Goal: Transaction & Acquisition: Purchase product/service

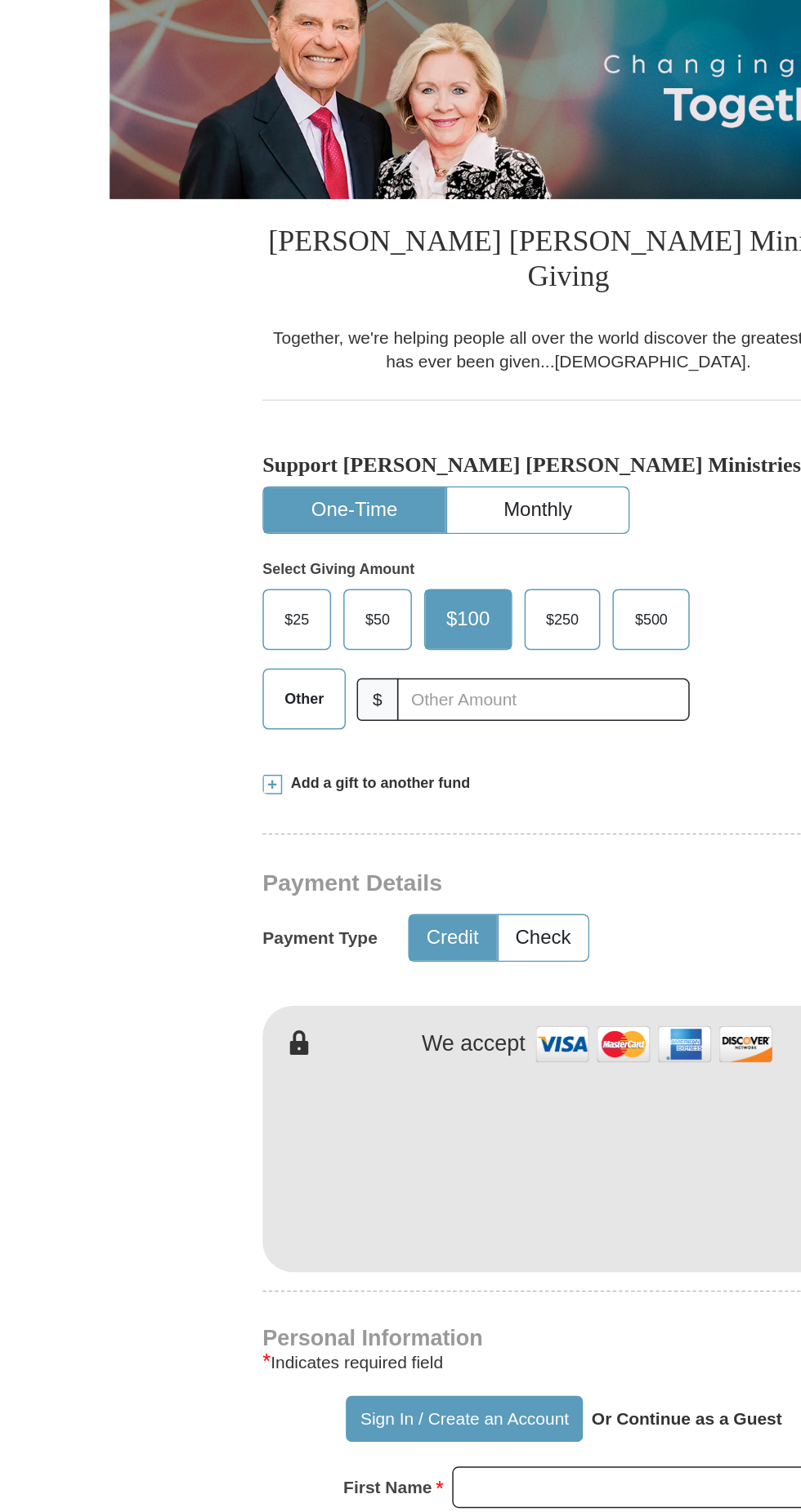
click at [237, 754] on span "Other" at bounding box center [224, 766] width 43 height 25
click at [0, 0] on input "Other" at bounding box center [0, 0] width 0 height 0
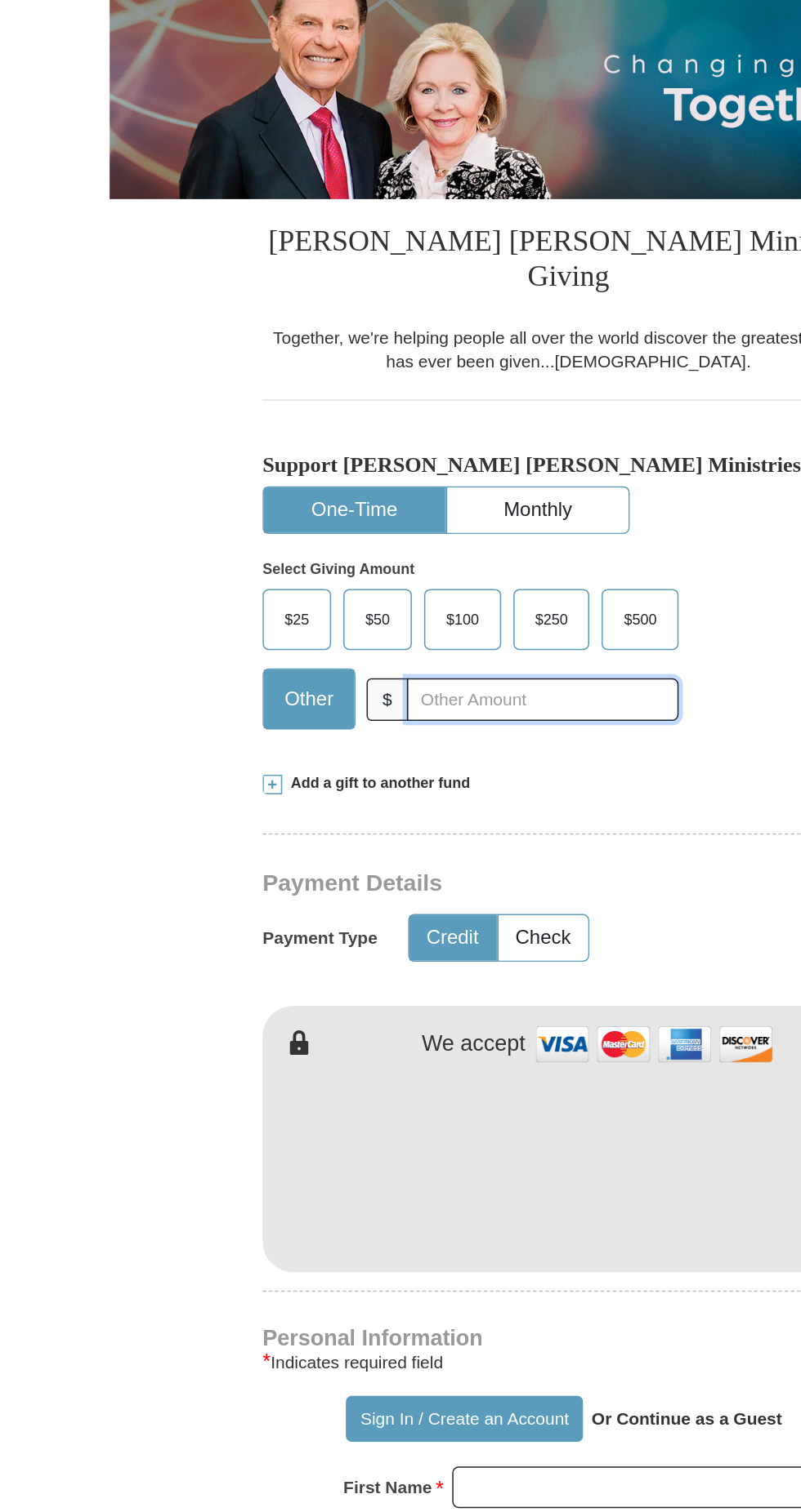
type input "5"
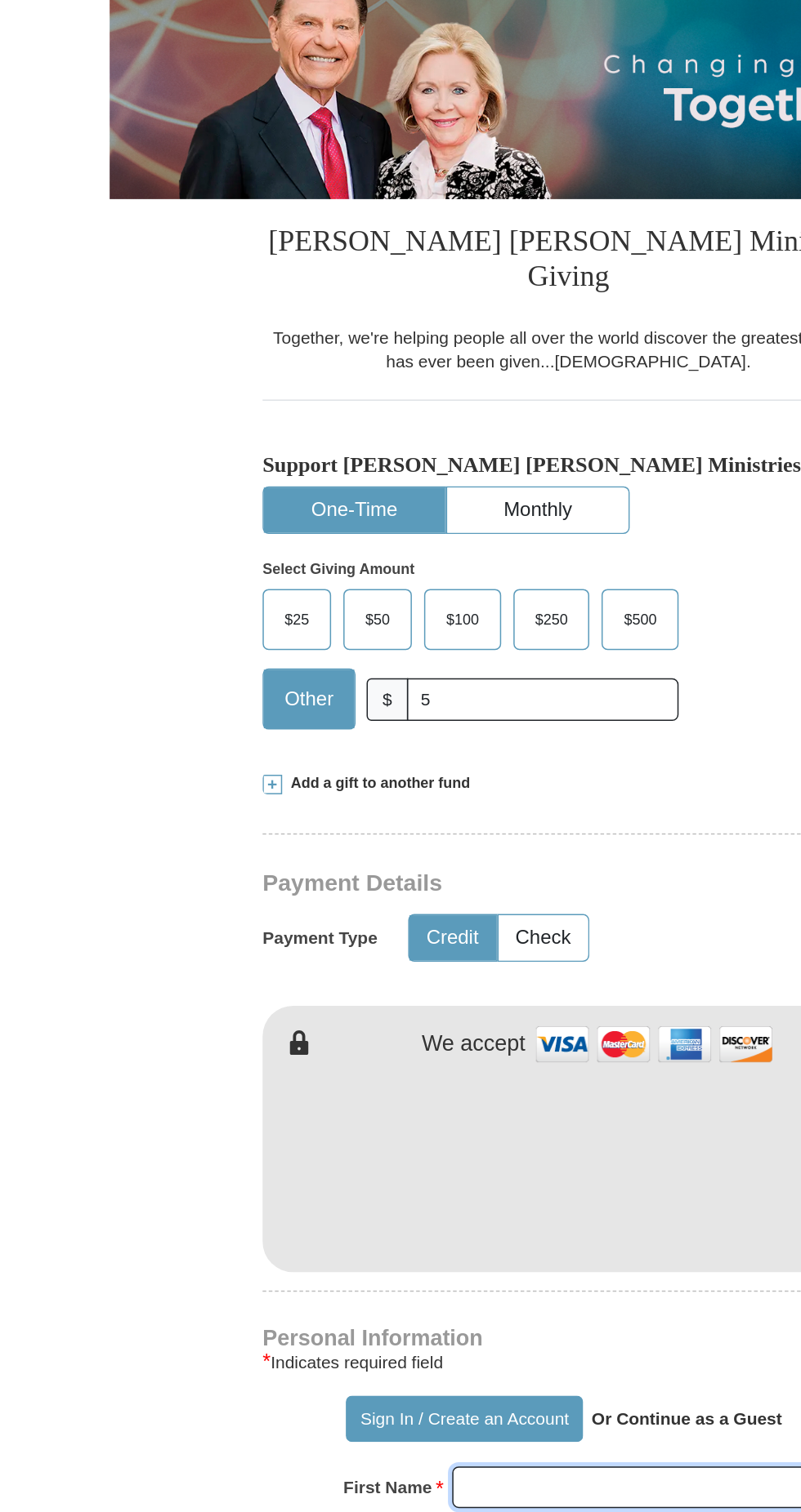
type input "Sehar"
type input "Imdad"
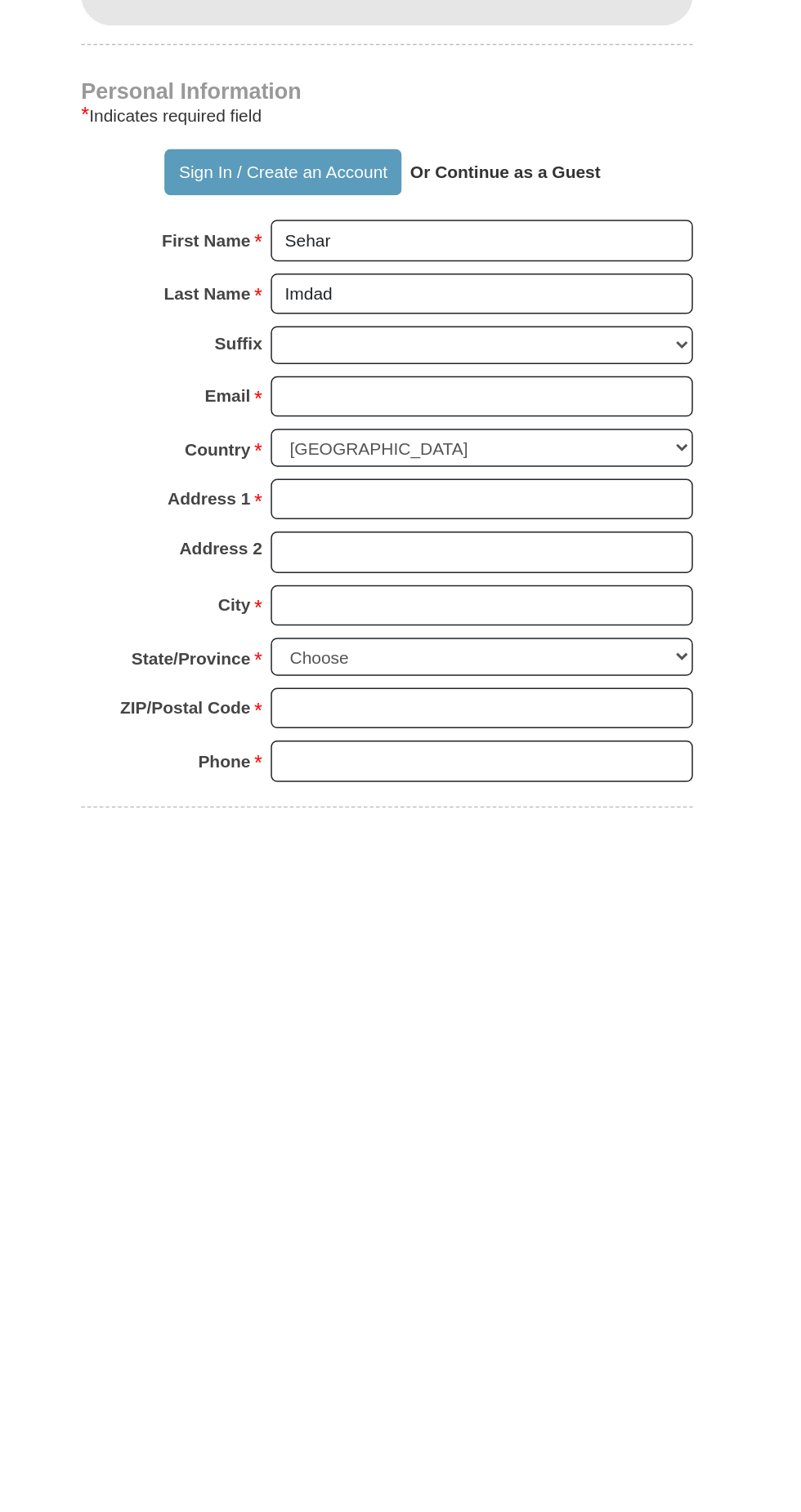
scroll to position [202, 0]
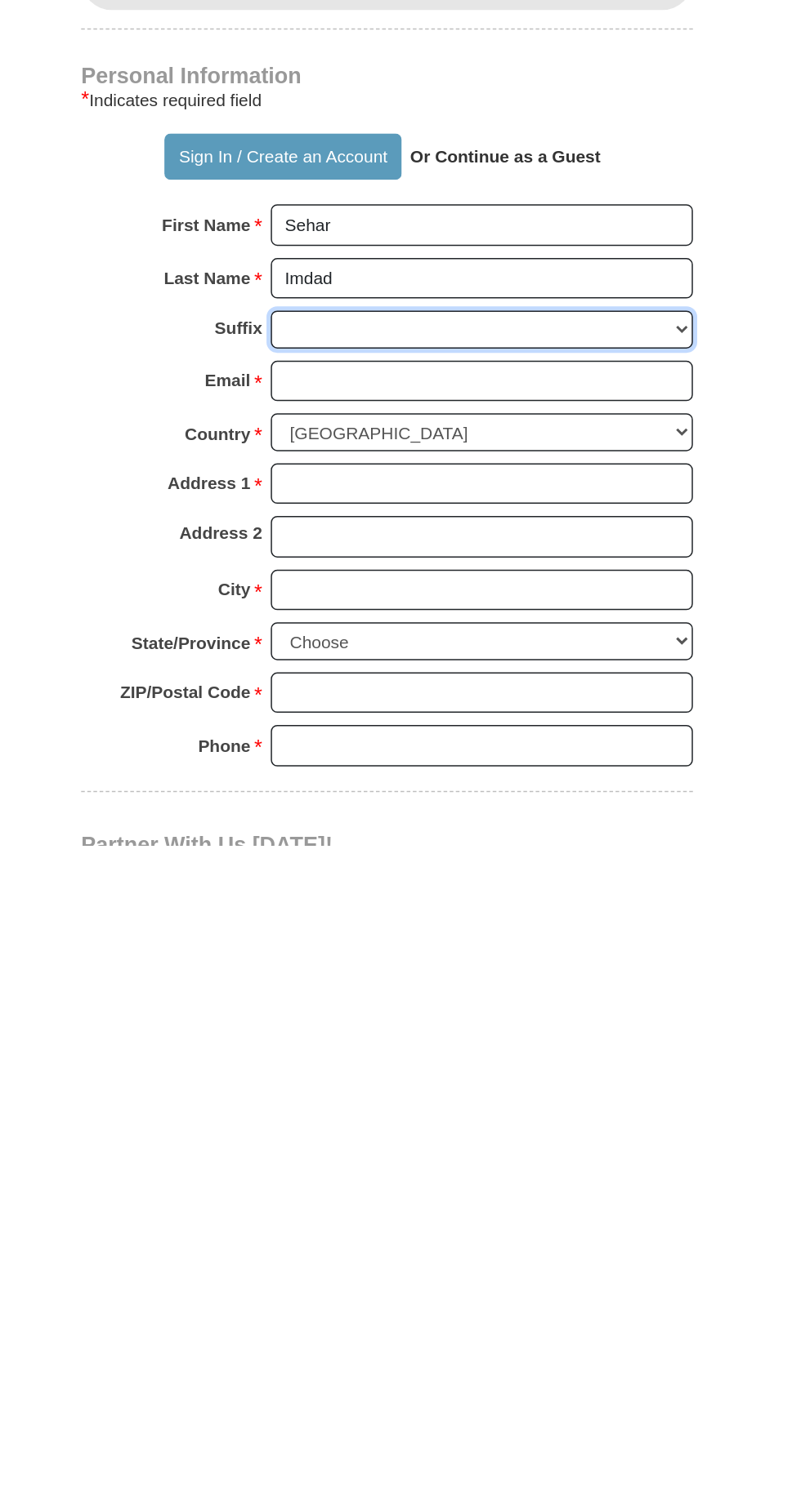
click at [481, 1154] on select "[PERSON_NAME] I II III IV V VI" at bounding box center [464, 1166] width 282 height 25
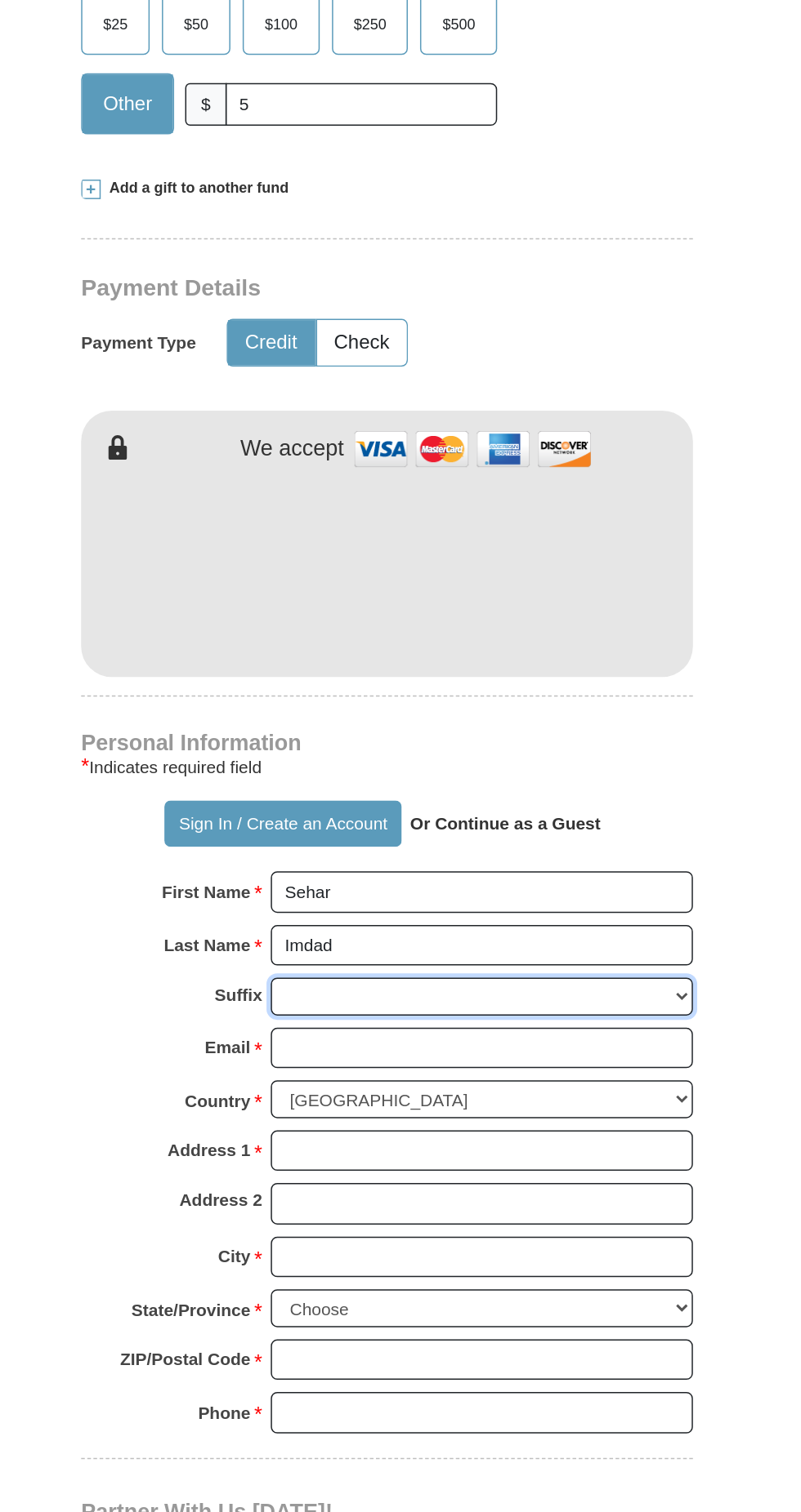
click at [323, 1154] on select "[PERSON_NAME] I II III IV V VI" at bounding box center [464, 1166] width 282 height 25
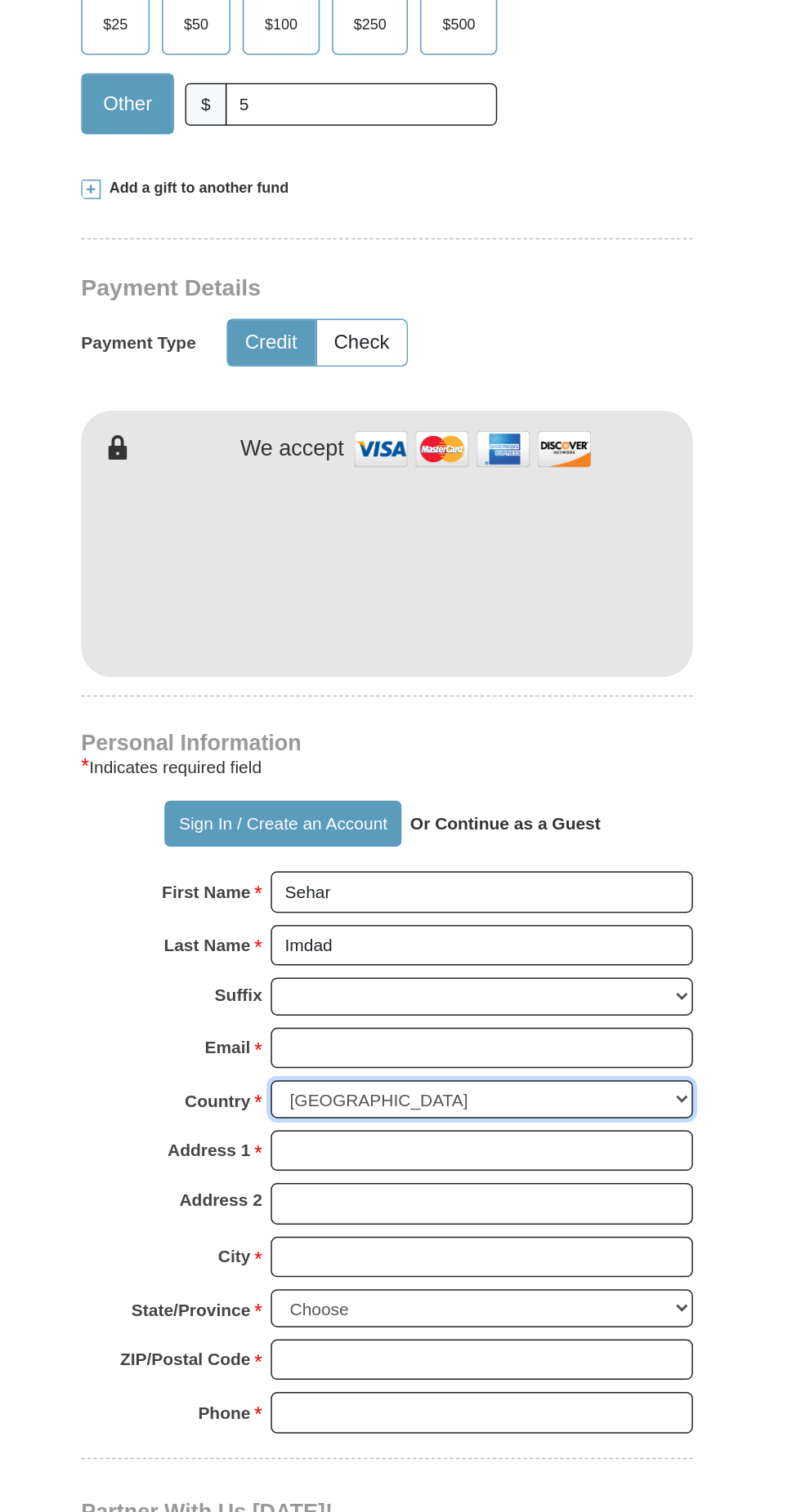
click at [470, 1223] on select "[GEOGRAPHIC_DATA] [GEOGRAPHIC_DATA] [GEOGRAPHIC_DATA] [GEOGRAPHIC_DATA] [GEOGRA…" at bounding box center [464, 1235] width 282 height 25
click at [323, 1223] on select "[GEOGRAPHIC_DATA] [GEOGRAPHIC_DATA] [GEOGRAPHIC_DATA] [GEOGRAPHIC_DATA] [GEOGRA…" at bounding box center [464, 1235] width 282 height 25
click at [481, 1188] on input "Email *" at bounding box center [464, 1202] width 282 height 28
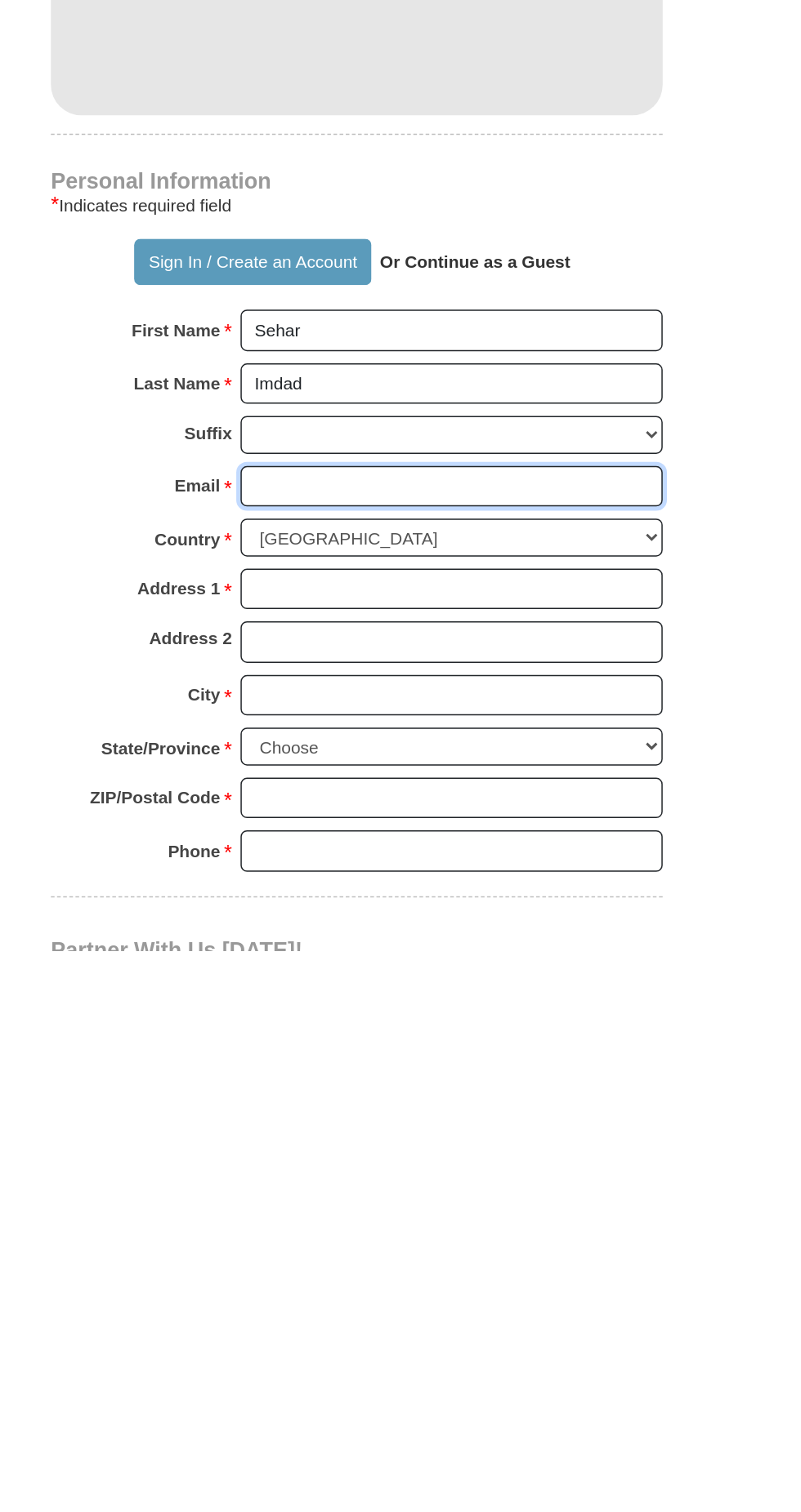
type input "[EMAIL_ADDRESS][PERSON_NAME][DOMAIN_NAME]"
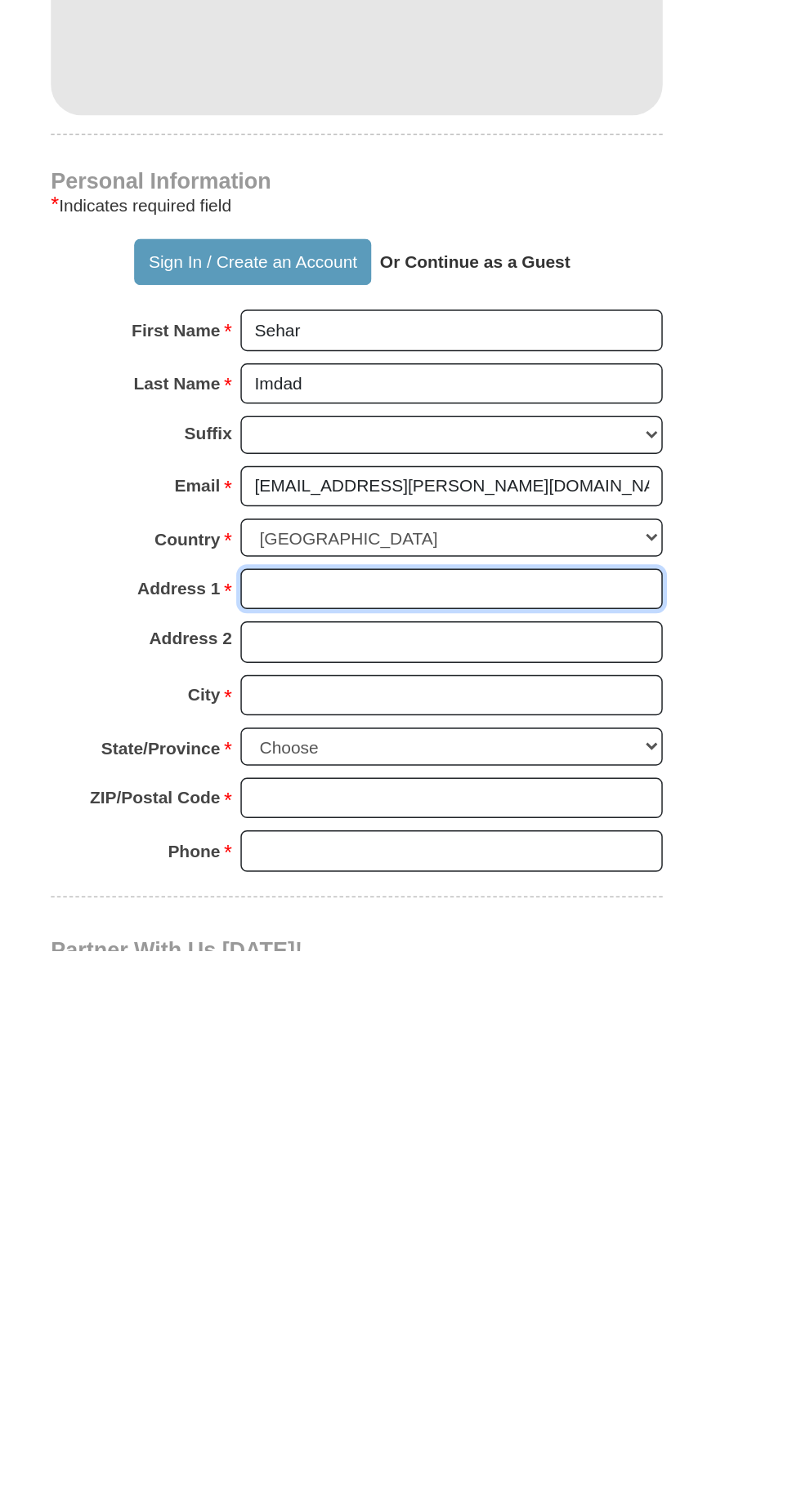
type input "1Dilkusha garden H no 2-A-1 (next to green gate ) Model town S block"
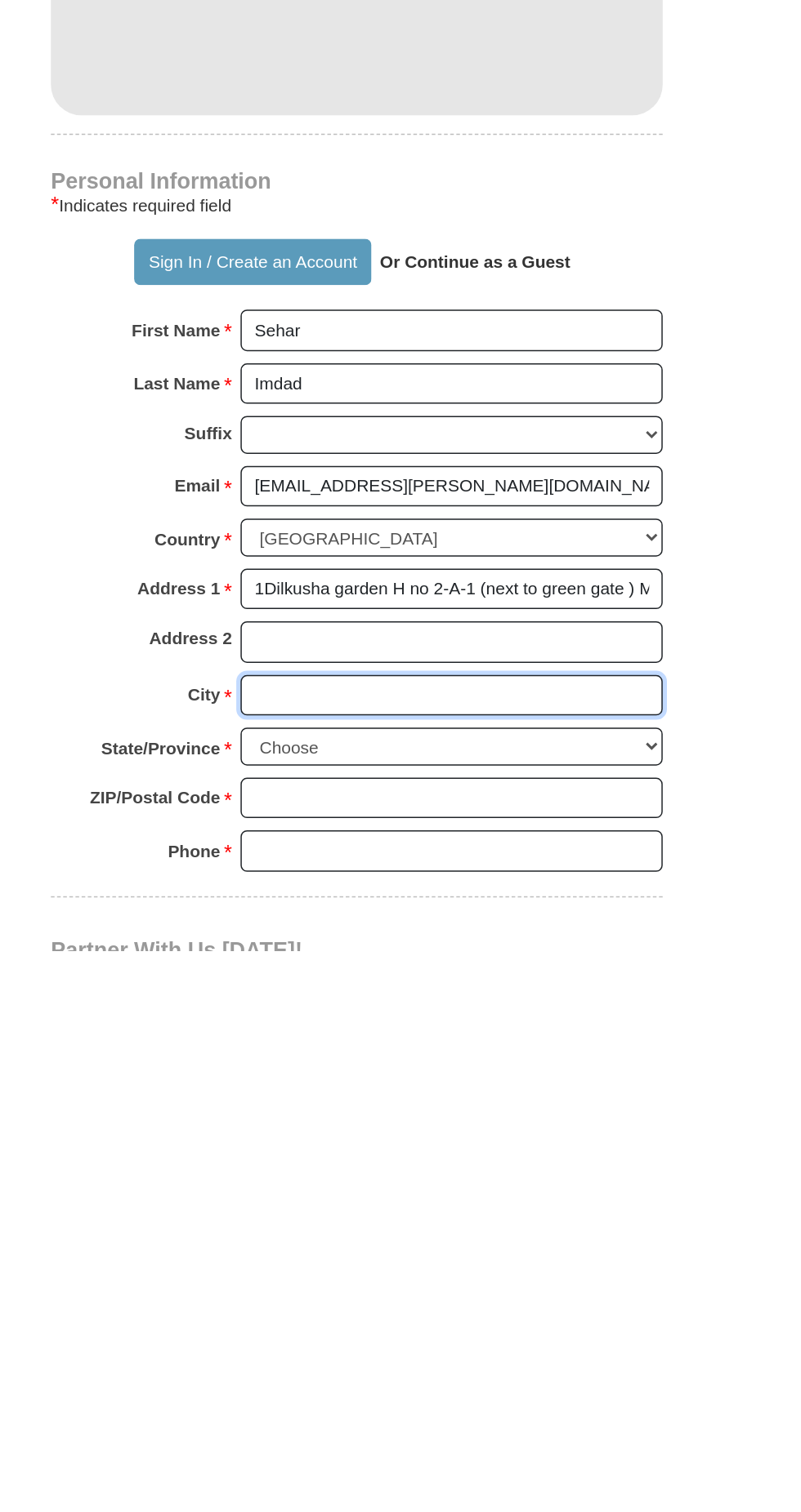
type input "[GEOGRAPHIC_DATA]"
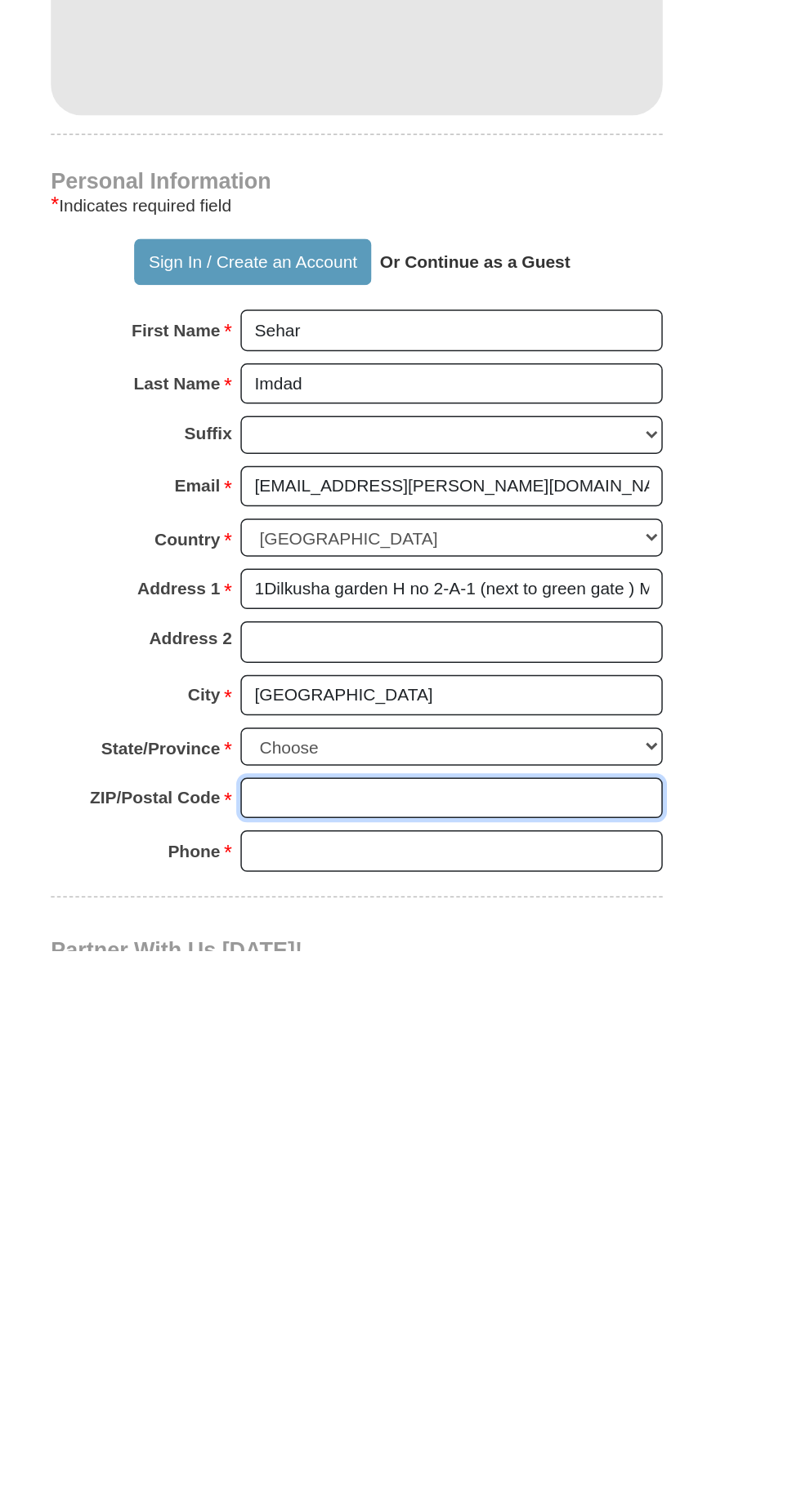
type input "54670"
type input "03234200492"
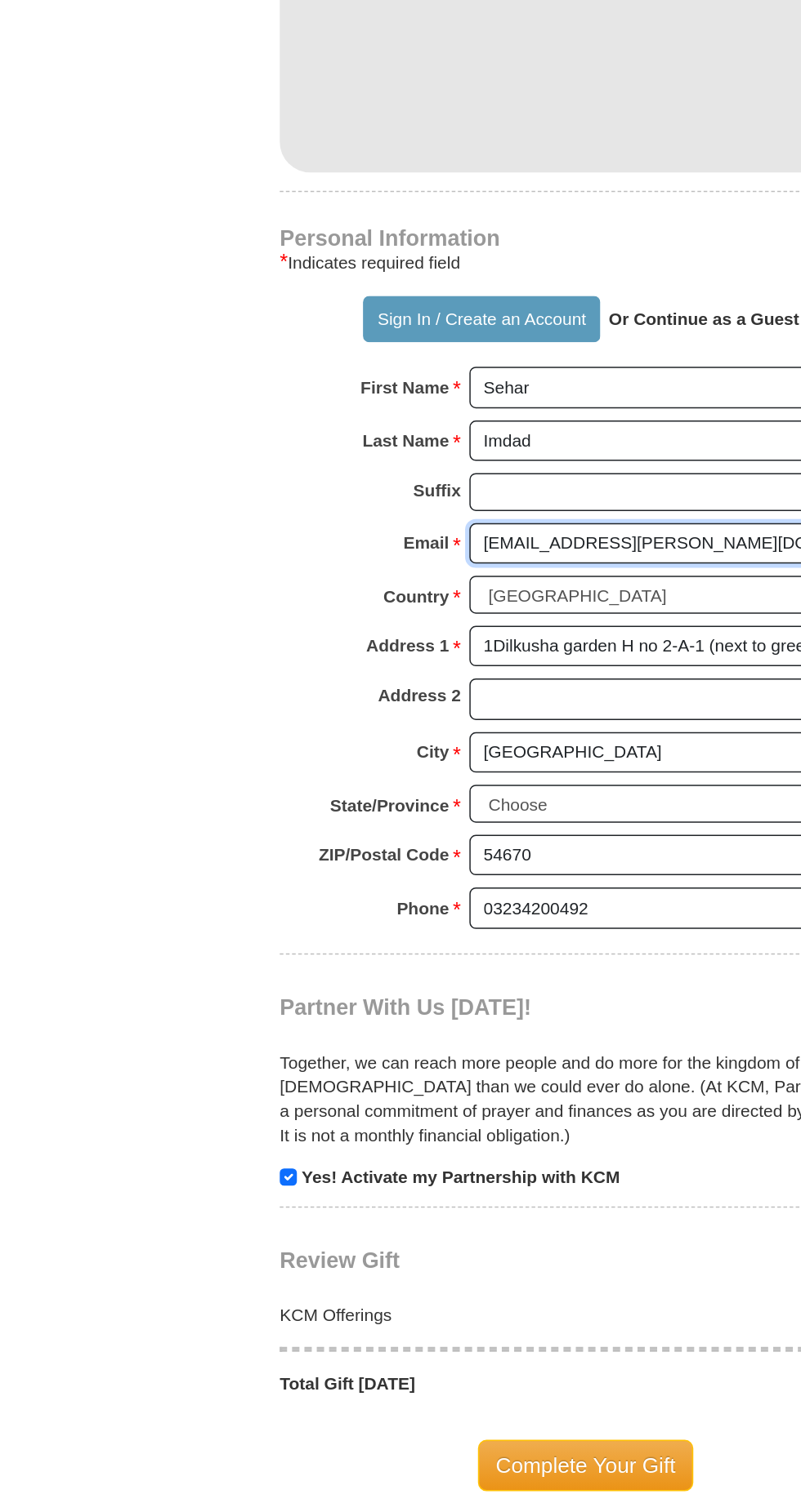
scroll to position [1039, 0]
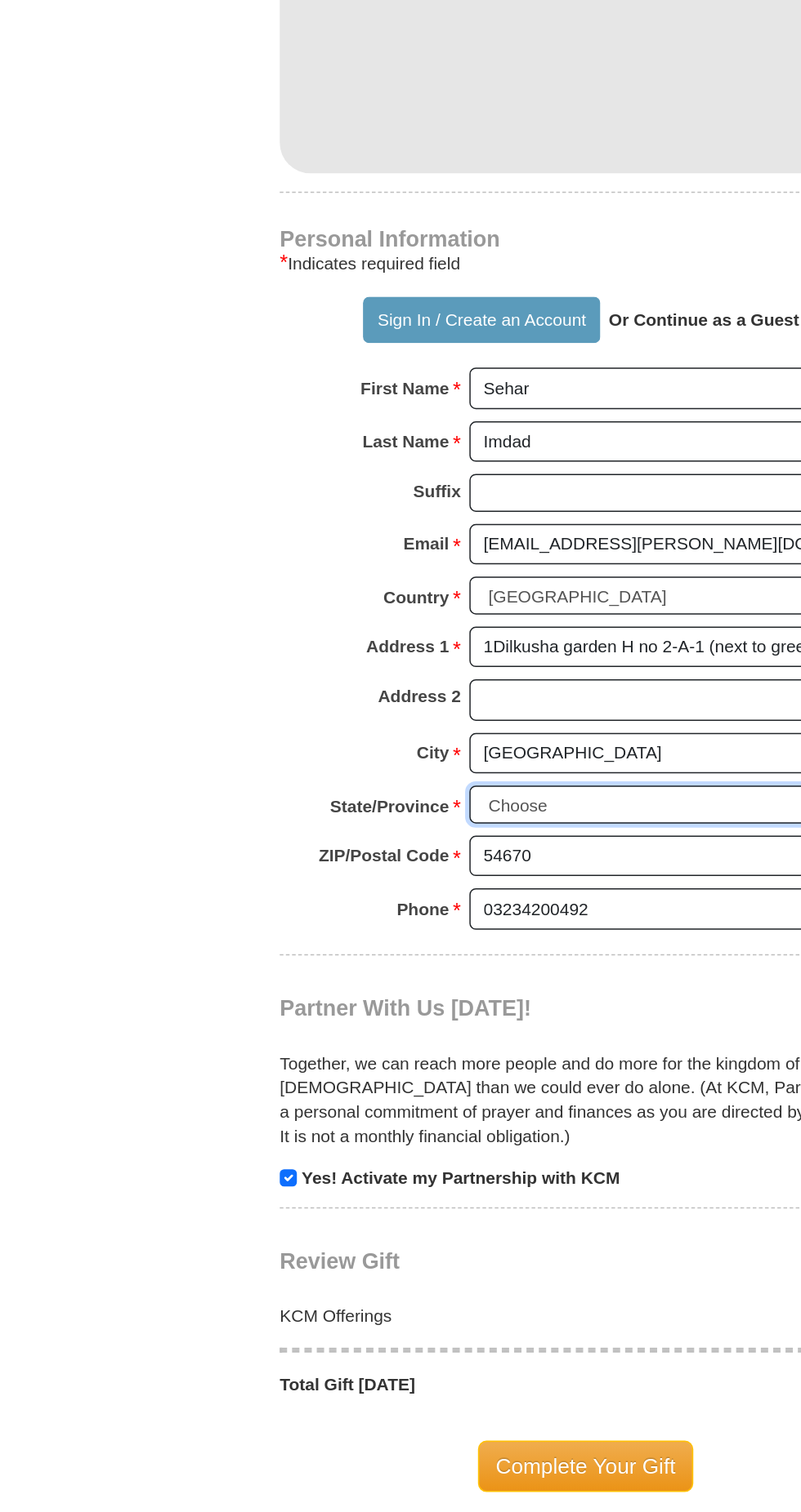
click at [443, 526] on select "Choose [US_STATE] [US_STATE] [US_STATE] [US_STATE] [US_STATE] Armed Forces Amer…" at bounding box center [464, 537] width 282 height 25
click at [323, 526] on select "Choose [US_STATE] [US_STATE] [US_STATE] [US_STATE] [US_STATE] Armed Forces Amer…" at bounding box center [464, 537] width 282 height 25
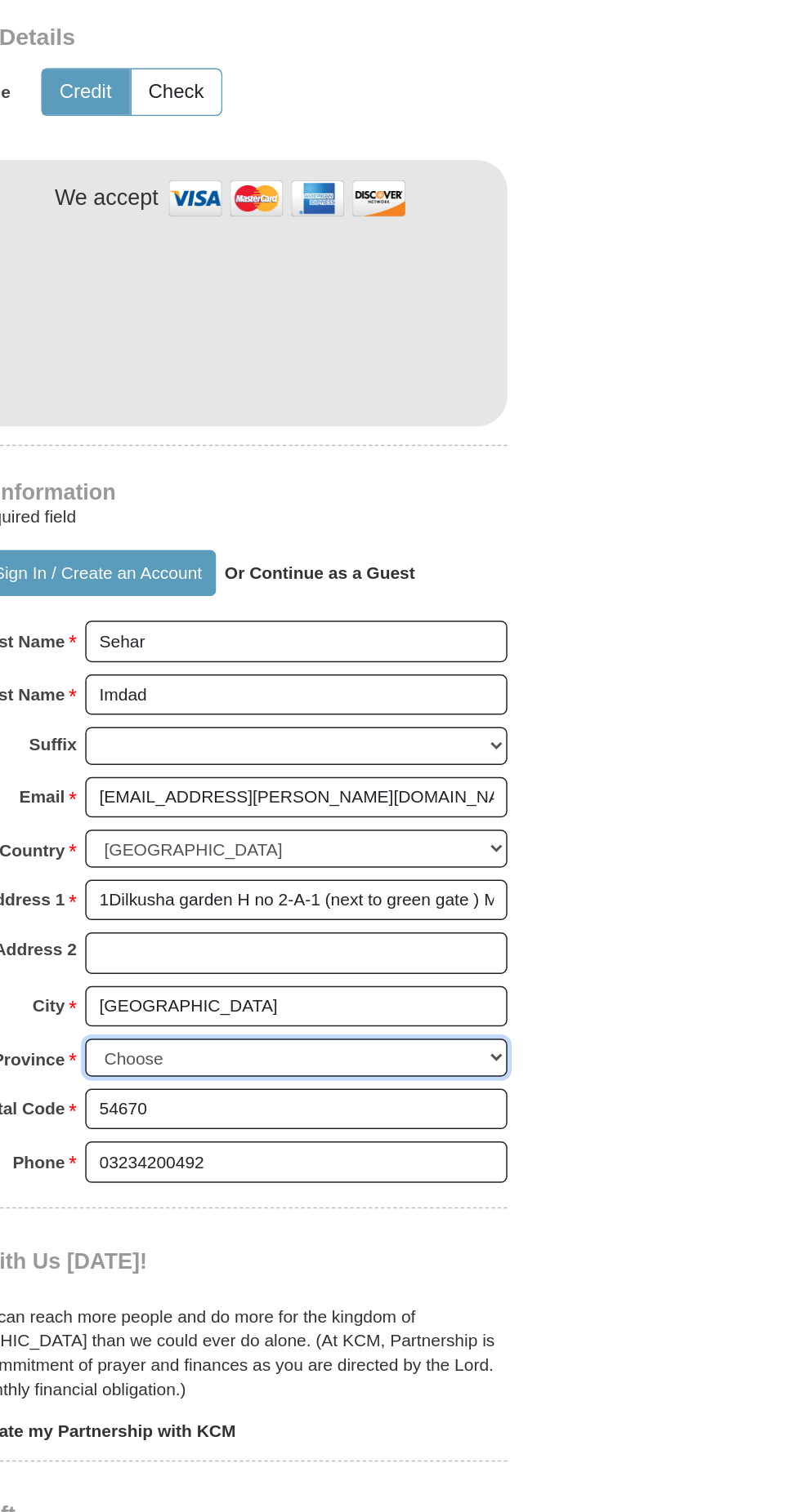
scroll to position [854, 0]
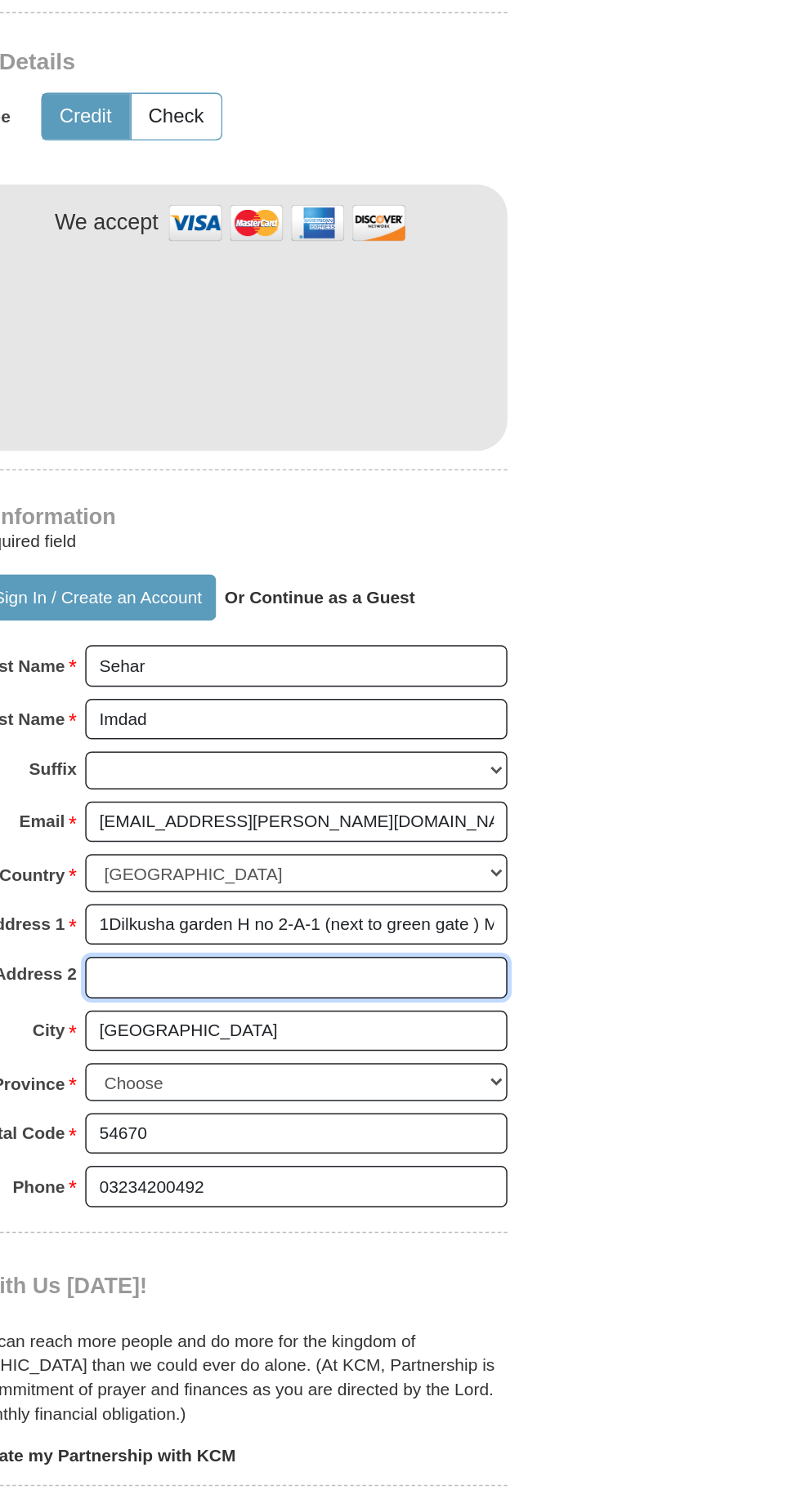
click at [566, 640] on input "Address 2" at bounding box center [464, 654] width 282 height 28
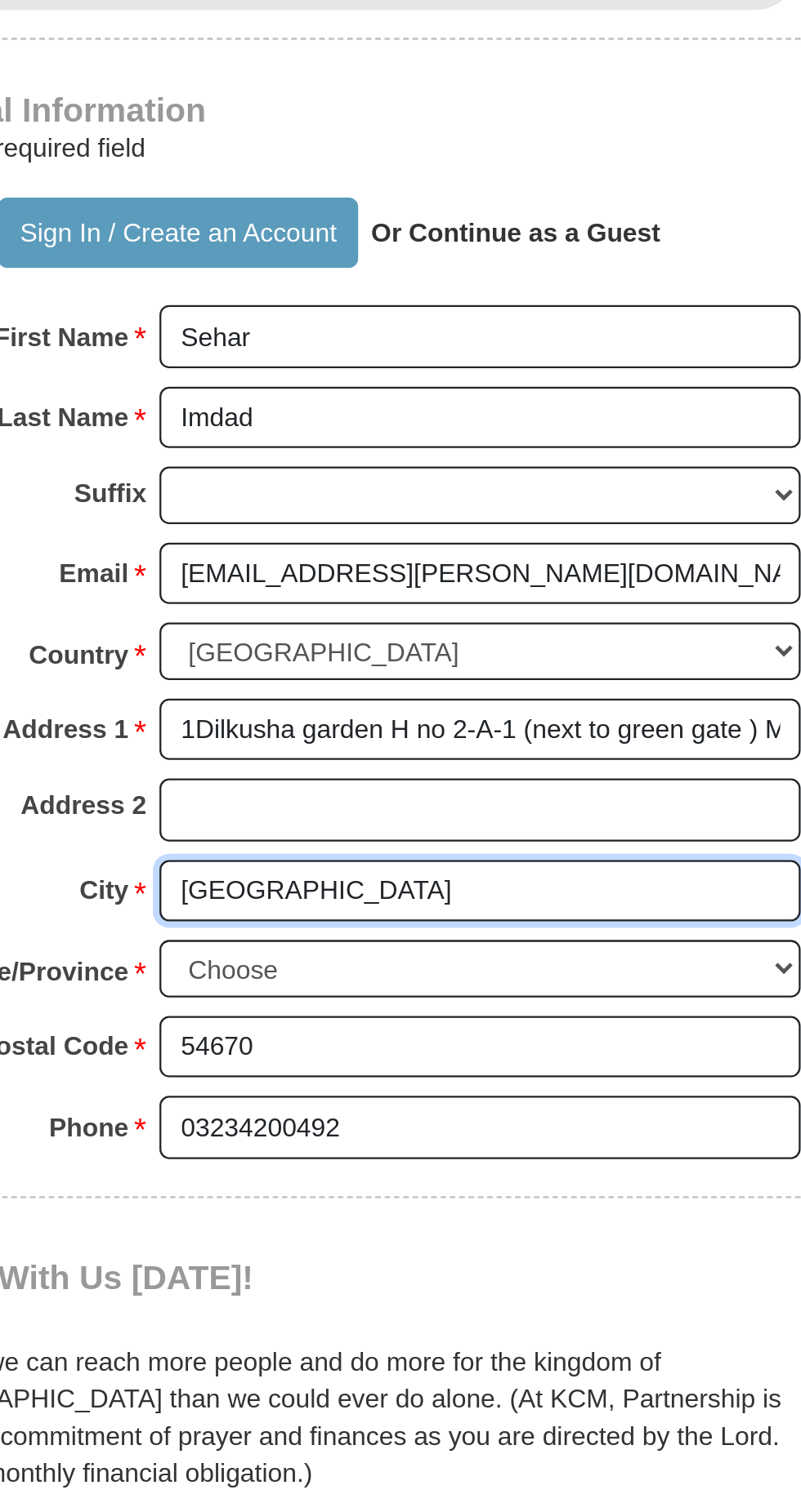
click at [431, 676] on input "[GEOGRAPHIC_DATA]" at bounding box center [464, 689] width 282 height 28
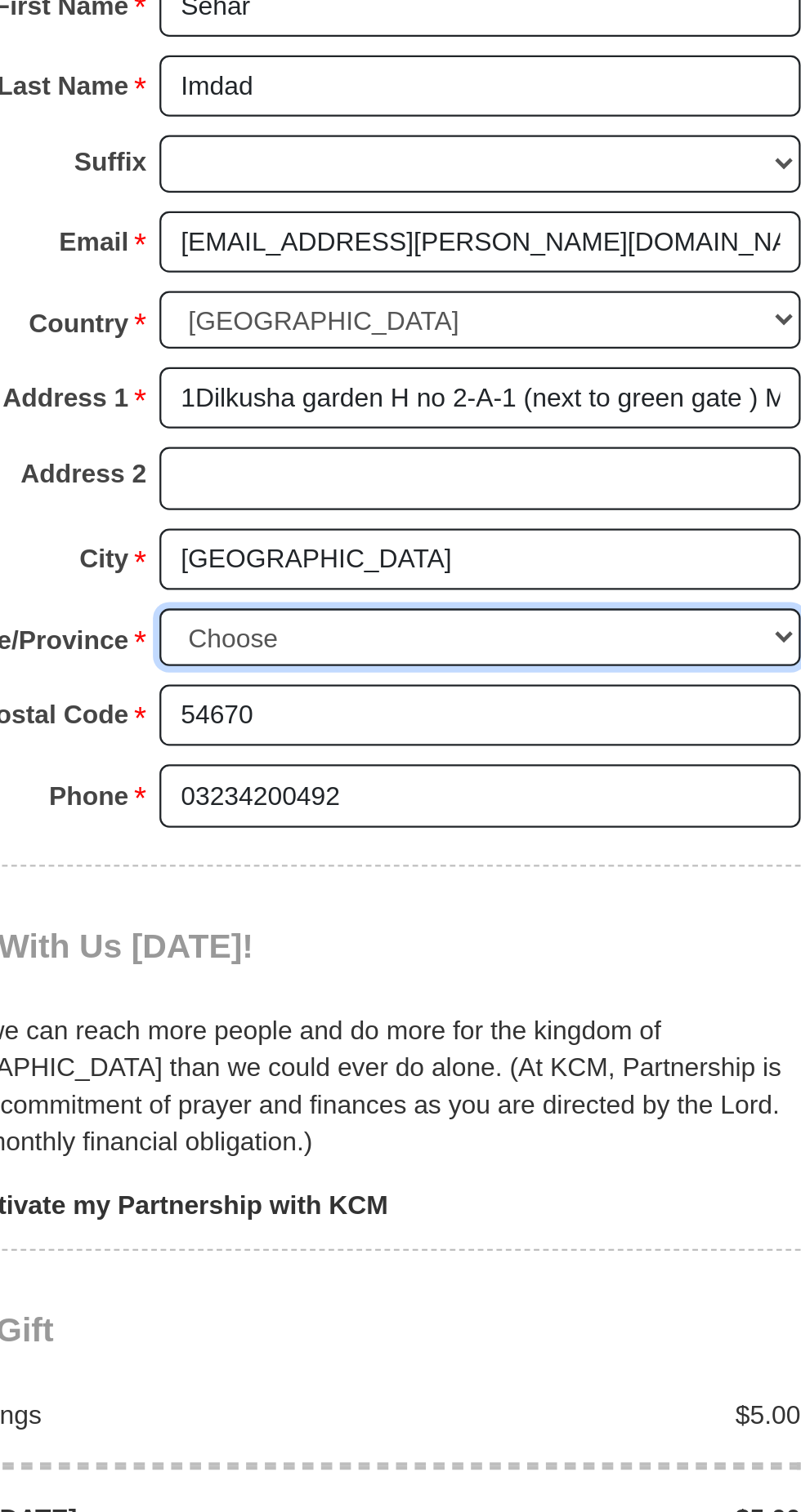
click at [488, 710] on select "Choose [US_STATE] [US_STATE] [US_STATE] [US_STATE] [US_STATE] Armed Forces Amer…" at bounding box center [464, 722] width 282 height 25
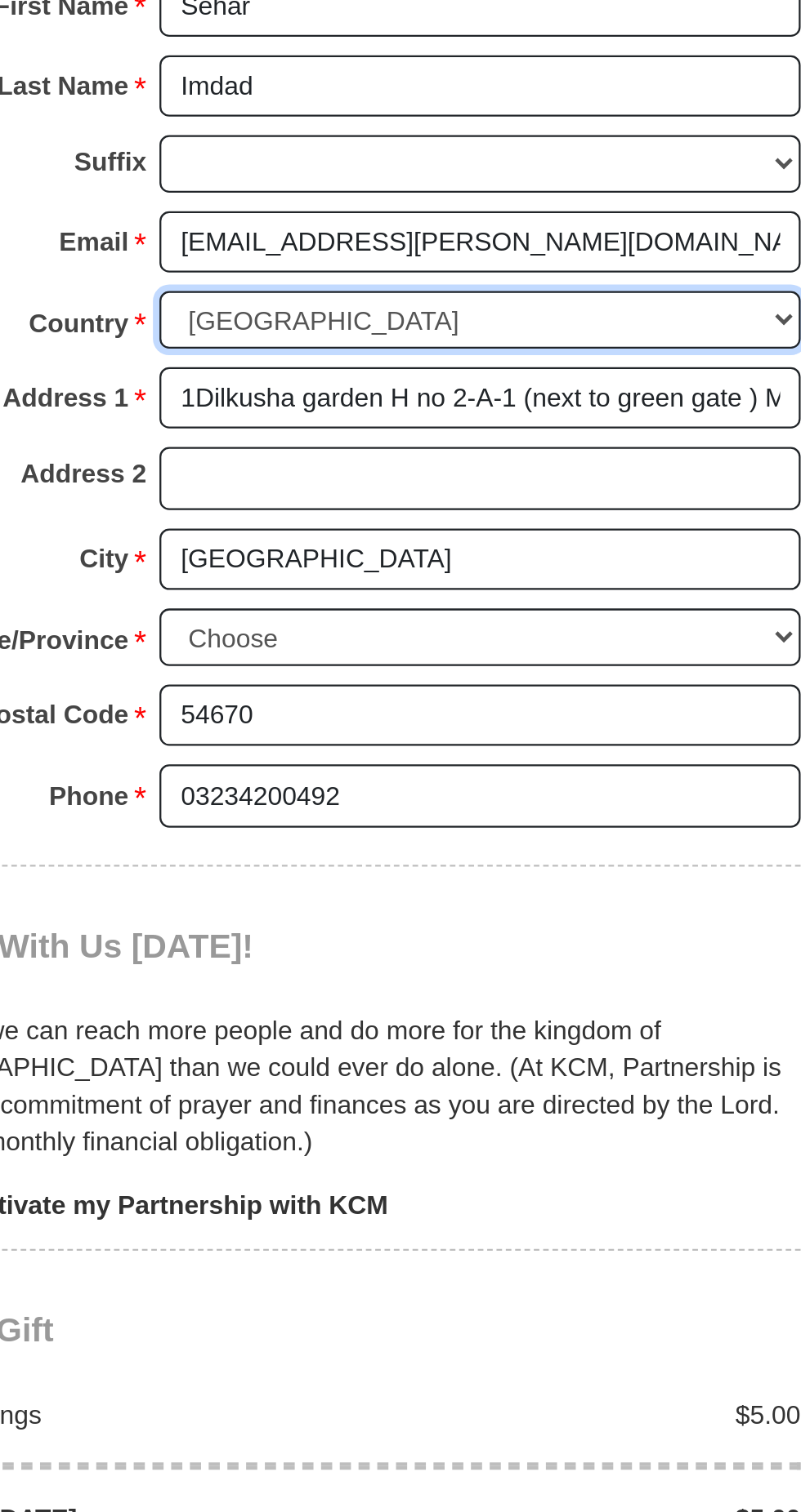
click at [497, 571] on select "[GEOGRAPHIC_DATA] [GEOGRAPHIC_DATA] [GEOGRAPHIC_DATA] [GEOGRAPHIC_DATA] [GEOGRA…" at bounding box center [464, 583] width 282 height 25
select select "PK"
click at [323, 571] on select "[GEOGRAPHIC_DATA] [GEOGRAPHIC_DATA] [GEOGRAPHIC_DATA] [GEOGRAPHIC_DATA] [GEOGRA…" at bounding box center [464, 583] width 282 height 25
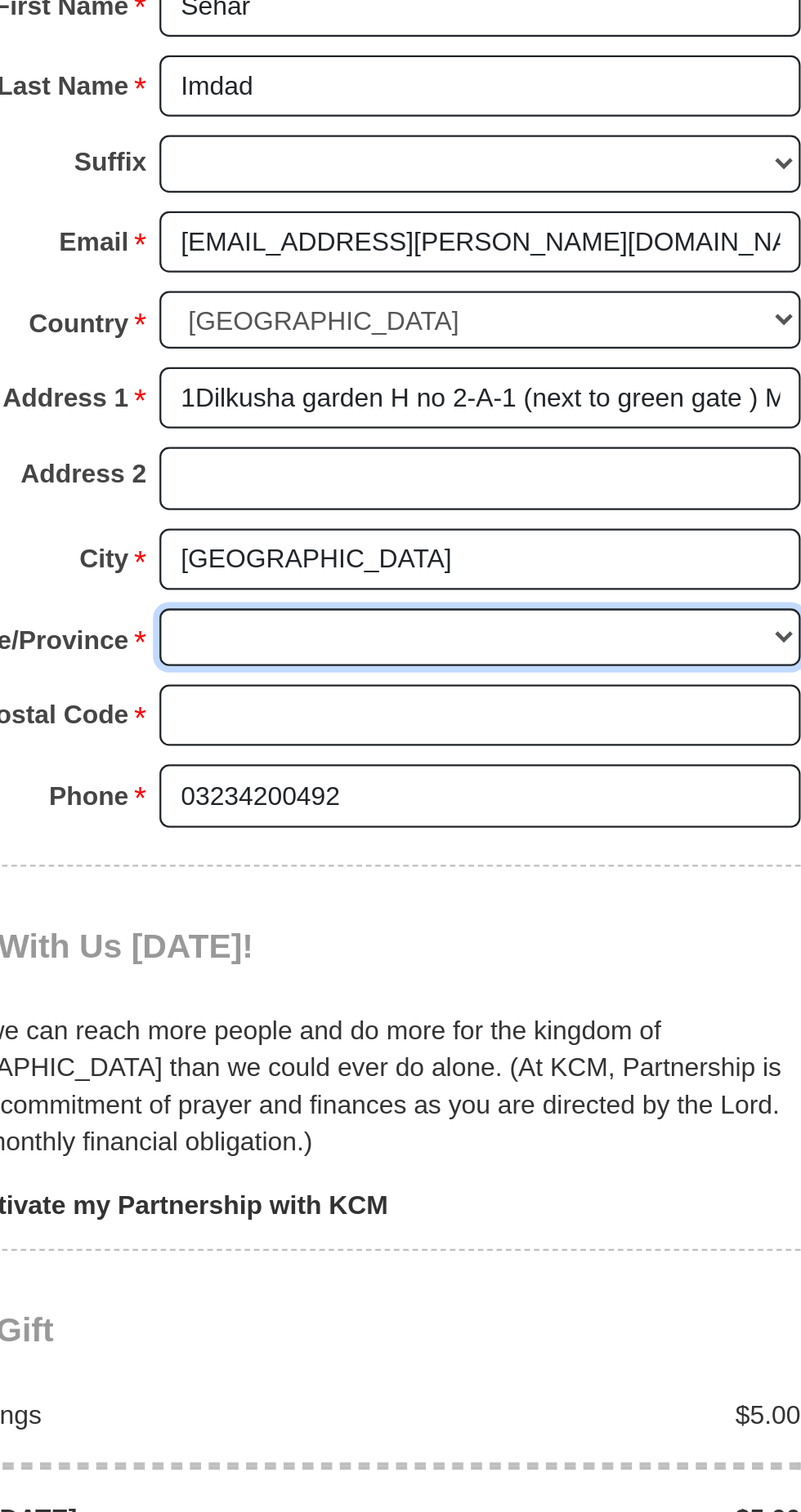
click at [478, 710] on select "State/Province *" at bounding box center [464, 722] width 282 height 25
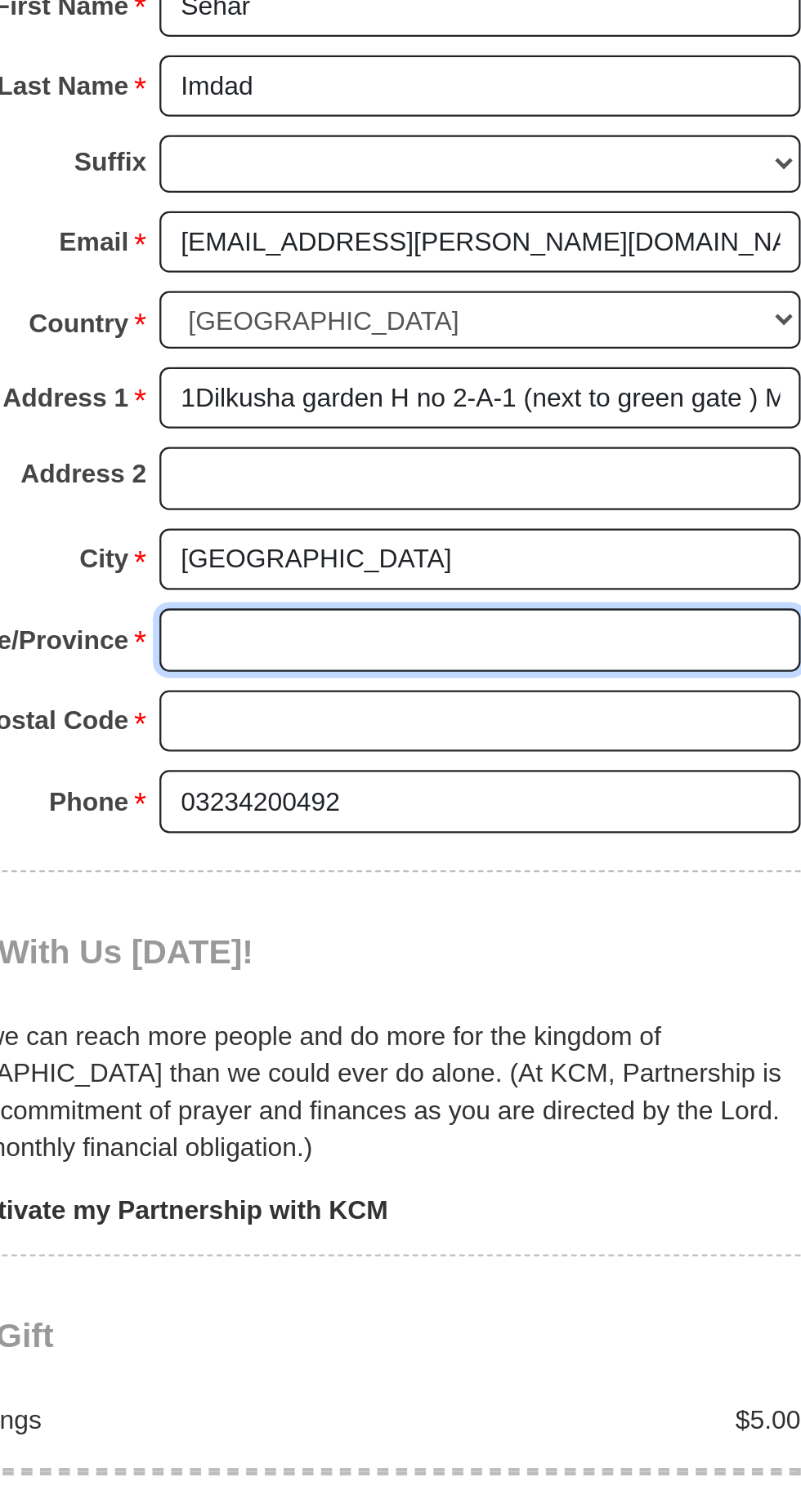
click at [426, 710] on input "State/Province *" at bounding box center [464, 724] width 282 height 28
type input "[GEOGRAPHIC_DATA]"
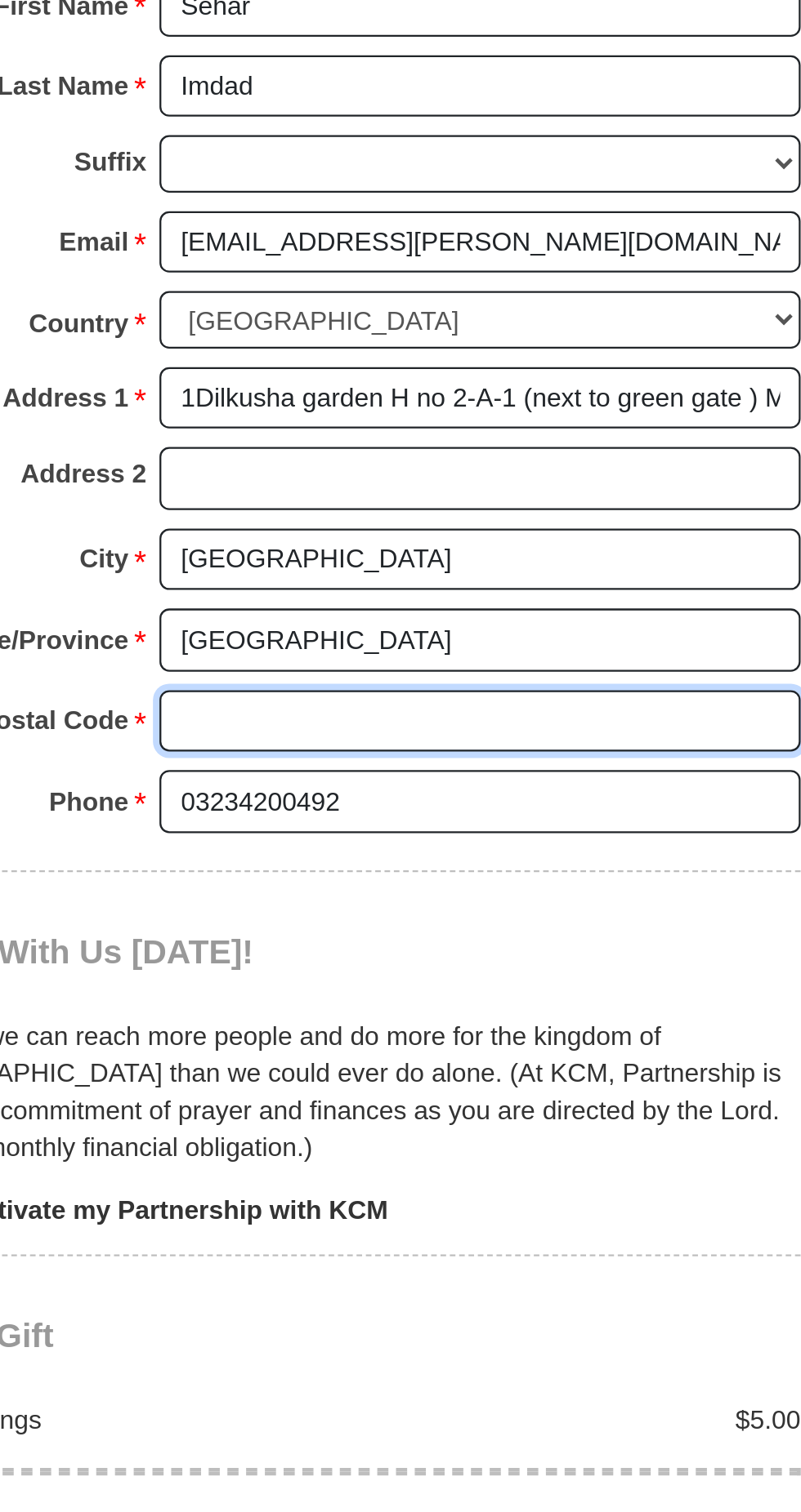
type input "54670"
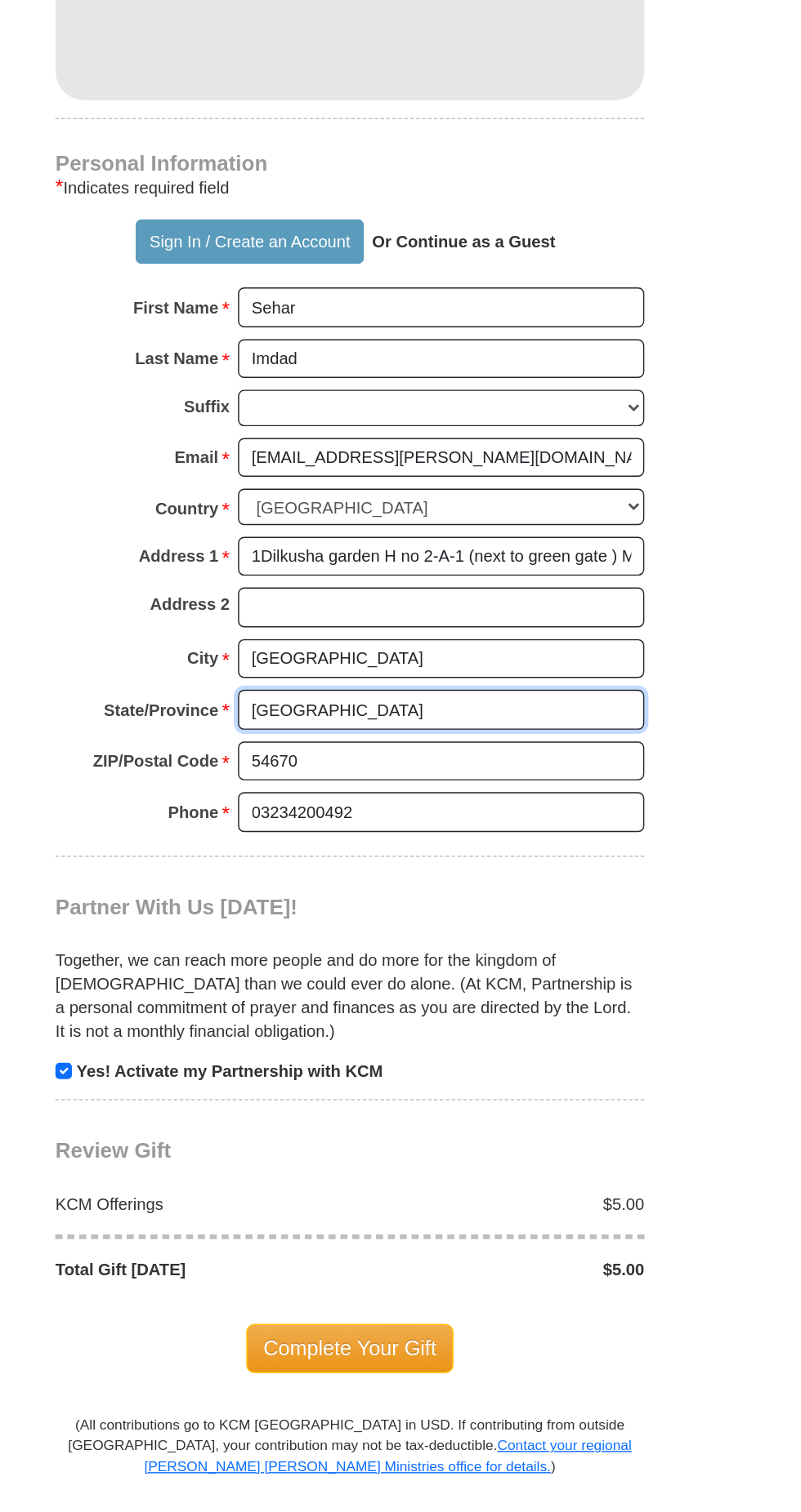
scroll to position [1085, 0]
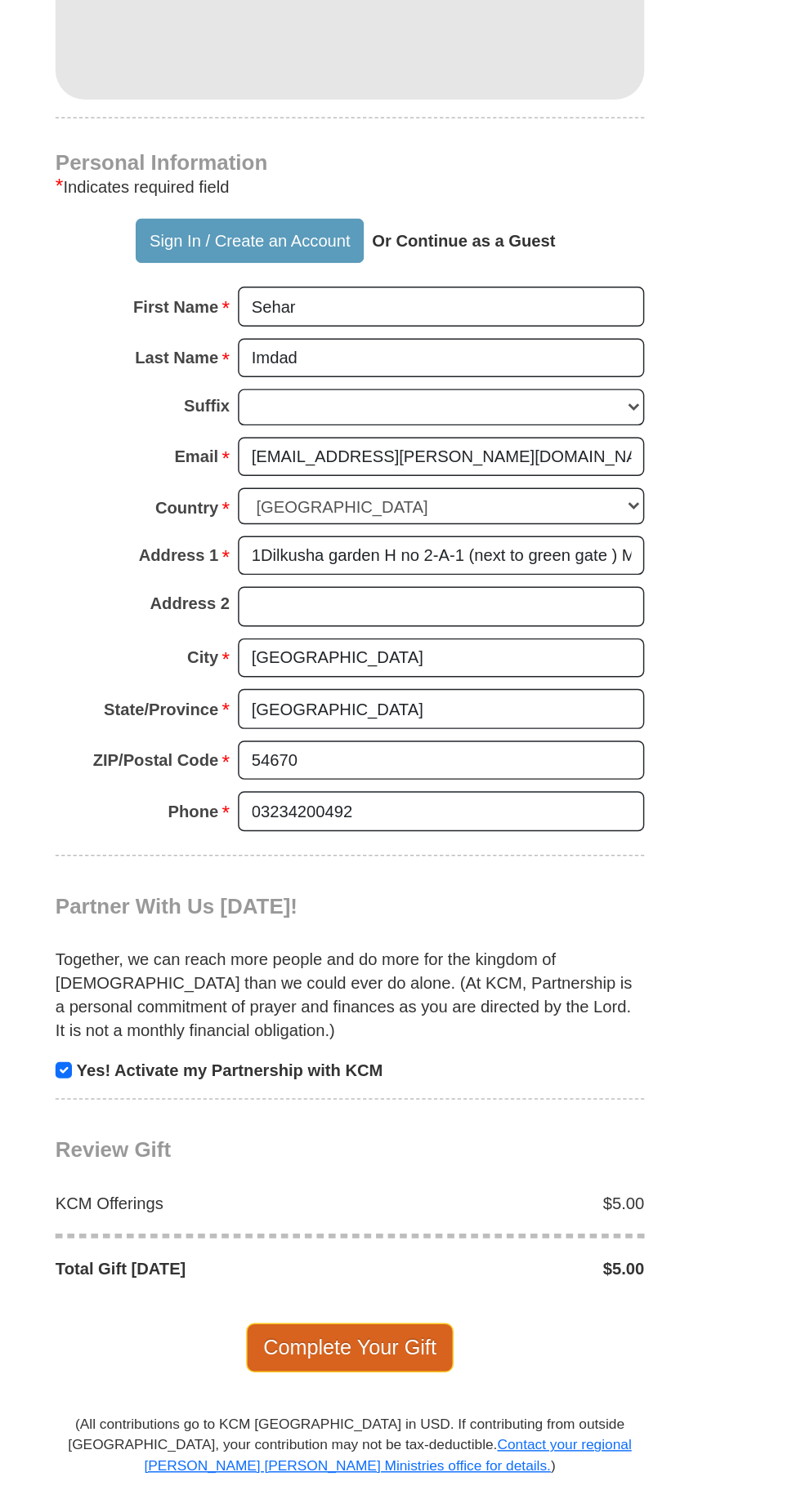
click at [447, 920] on span "Complete Your Gift" at bounding box center [400, 937] width 144 height 35
